Goal: Task Accomplishment & Management: Complete application form

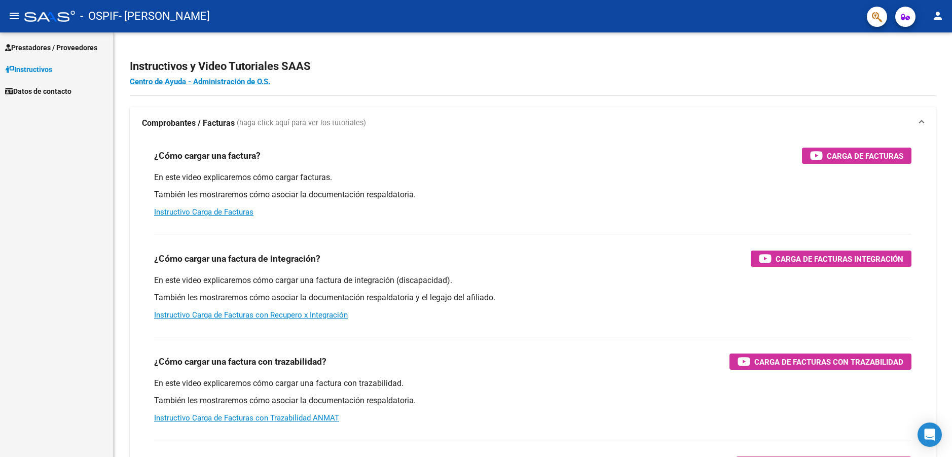
click at [38, 44] on span "Prestadores / Proveedores" at bounding box center [51, 47] width 92 height 11
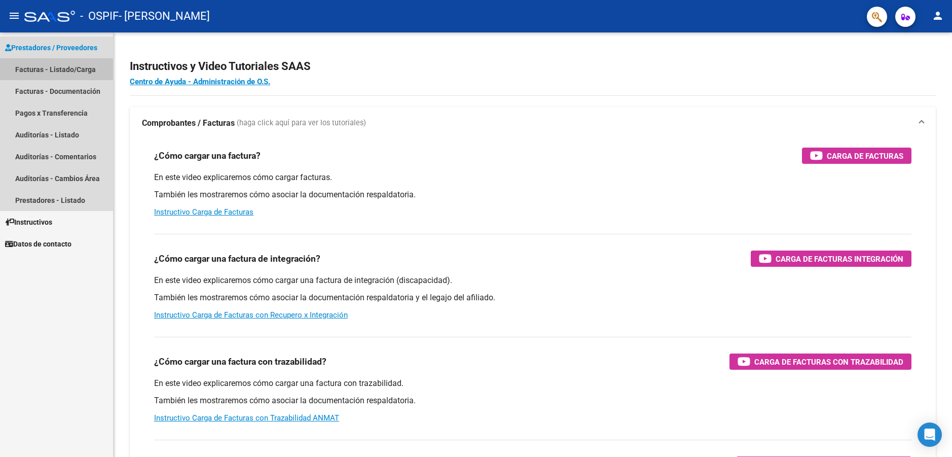
click at [47, 67] on link "Facturas - Listado/Carga" at bounding box center [56, 69] width 113 height 22
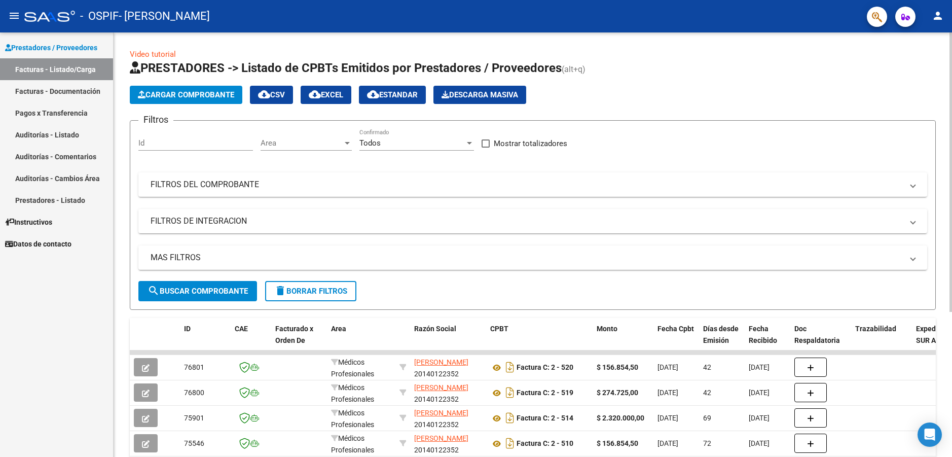
click at [150, 104] on app-list-header "PRESTADORES -> Listado de CPBTs Emitidos por Prestadores / Proveedores (alt+q) …" at bounding box center [533, 185] width 806 height 250
click at [151, 94] on span "Cargar Comprobante" at bounding box center [186, 94] width 96 height 9
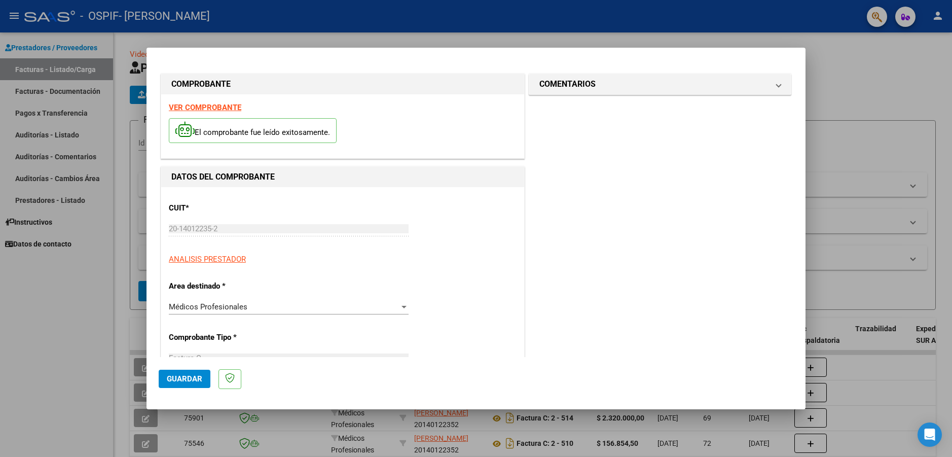
click at [174, 379] on span "Guardar" at bounding box center [184, 378] width 35 height 9
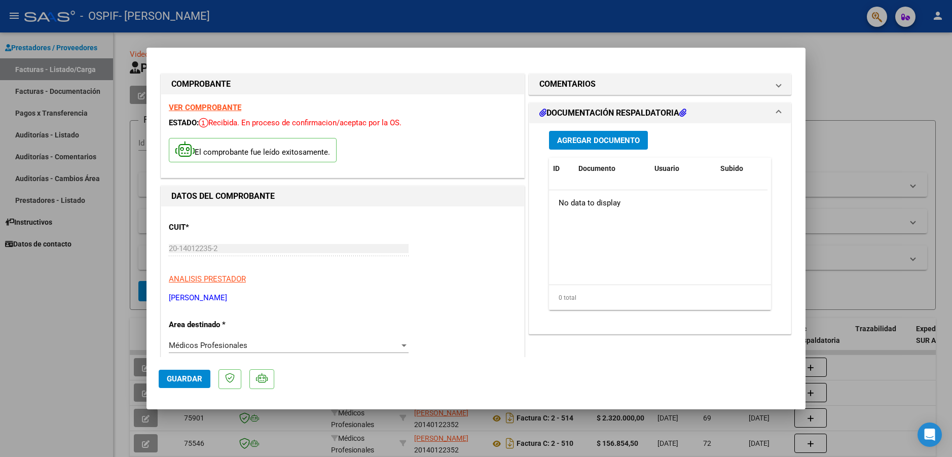
click at [168, 377] on span "Guardar" at bounding box center [184, 378] width 35 height 9
